Goal: Register for event/course

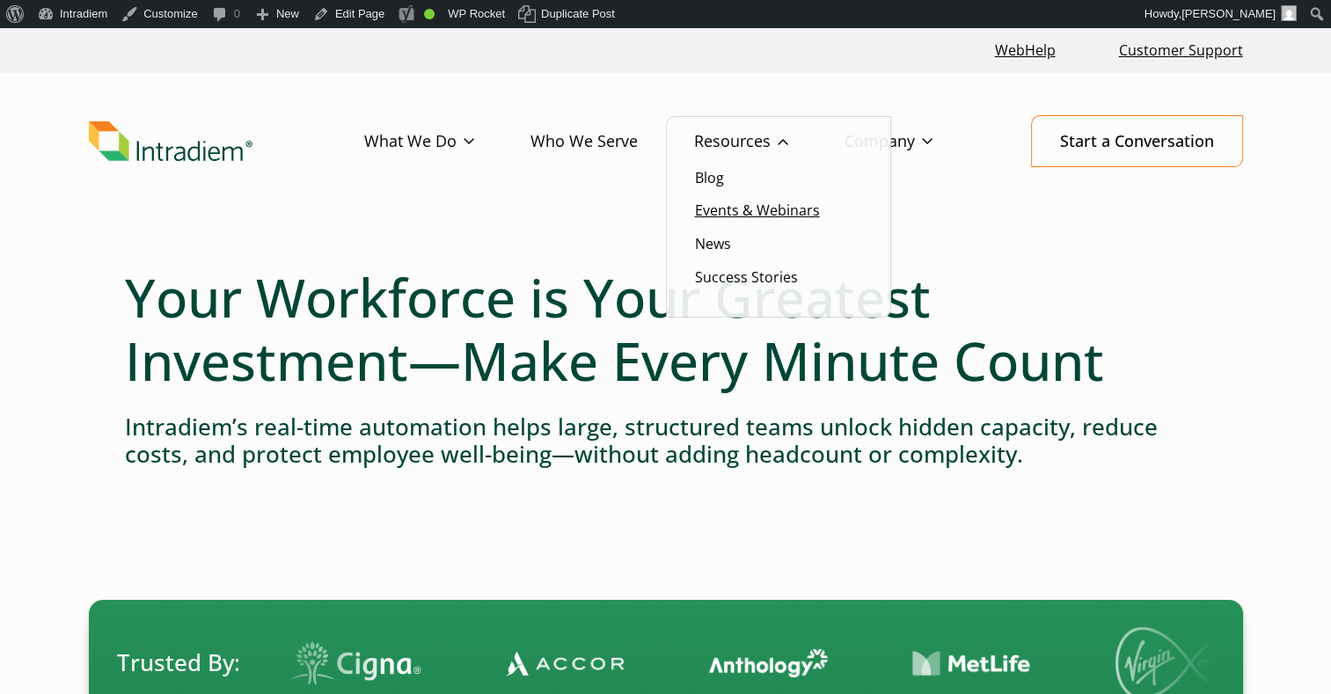
click at [725, 216] on link "Events & Webinars" at bounding box center [757, 210] width 125 height 19
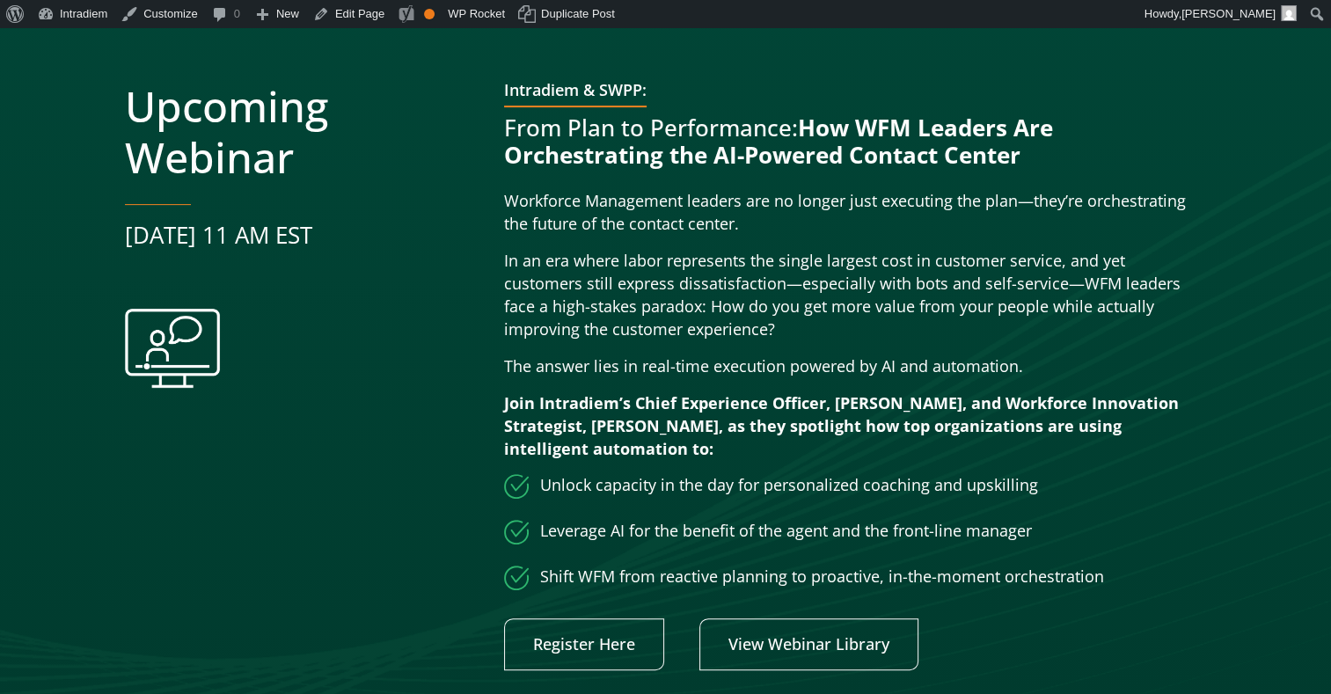
scroll to position [661, 0]
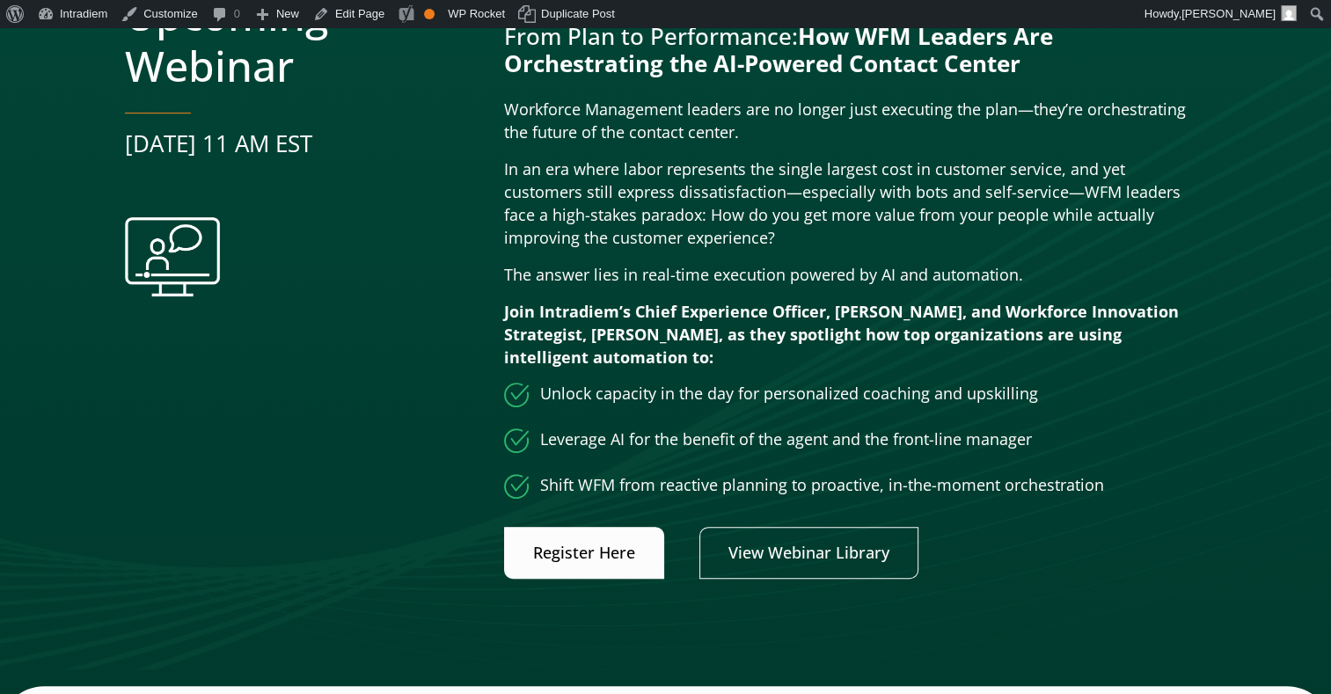
click at [644, 550] on link "Register Here" at bounding box center [584, 553] width 160 height 52
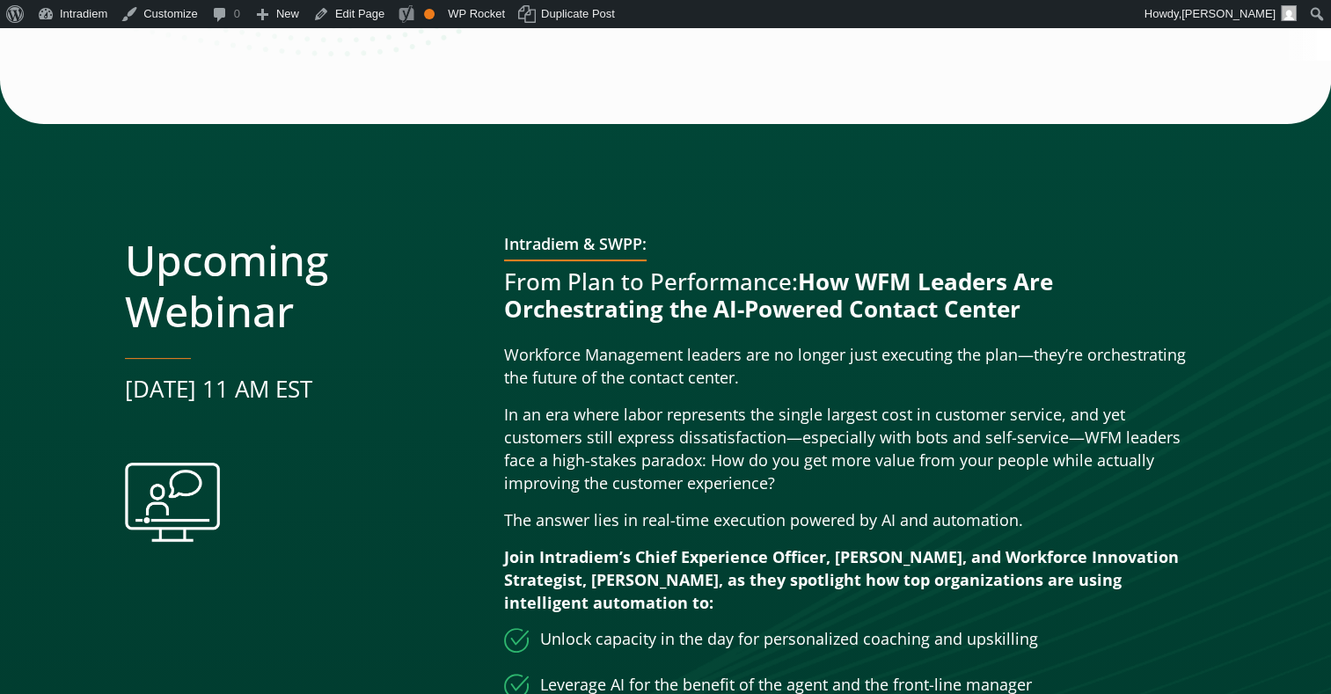
scroll to position [0, 0]
